Goal: Information Seeking & Learning: Find specific fact

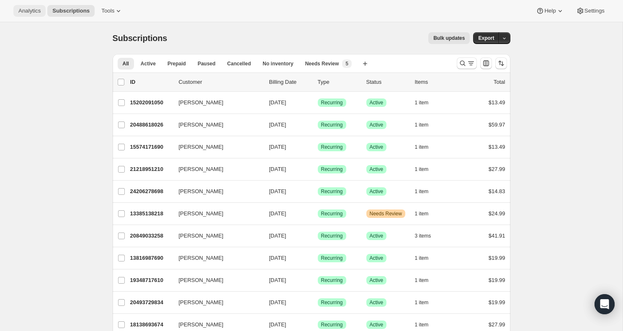
click at [41, 14] on span "Analytics" at bounding box center [29, 11] width 22 height 7
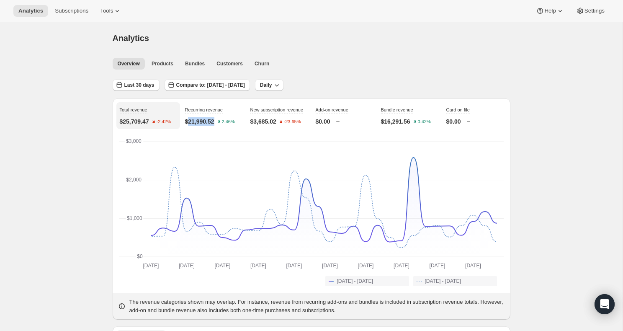
drag, startPoint x: 217, startPoint y: 121, endPoint x: 189, endPoint y: 122, distance: 28.1
click at [189, 122] on p "$21,990.52" at bounding box center [199, 121] width 29 height 8
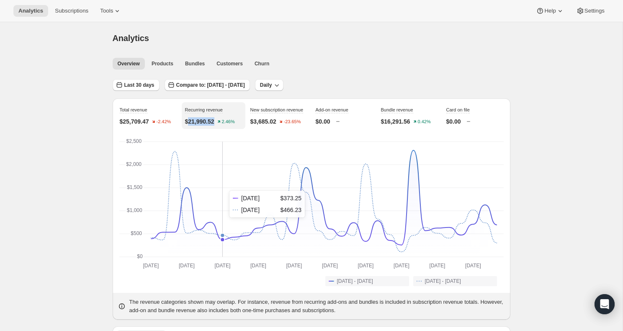
copy p "21,990.52"
